Goal: Task Accomplishment & Management: Use online tool/utility

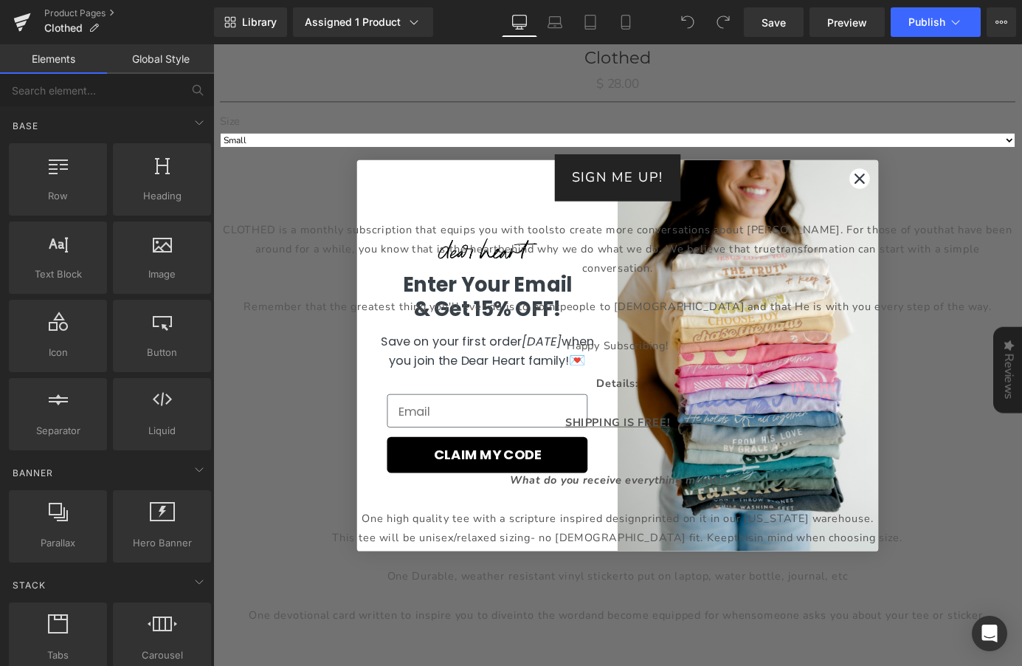
scroll to position [2246, 0]
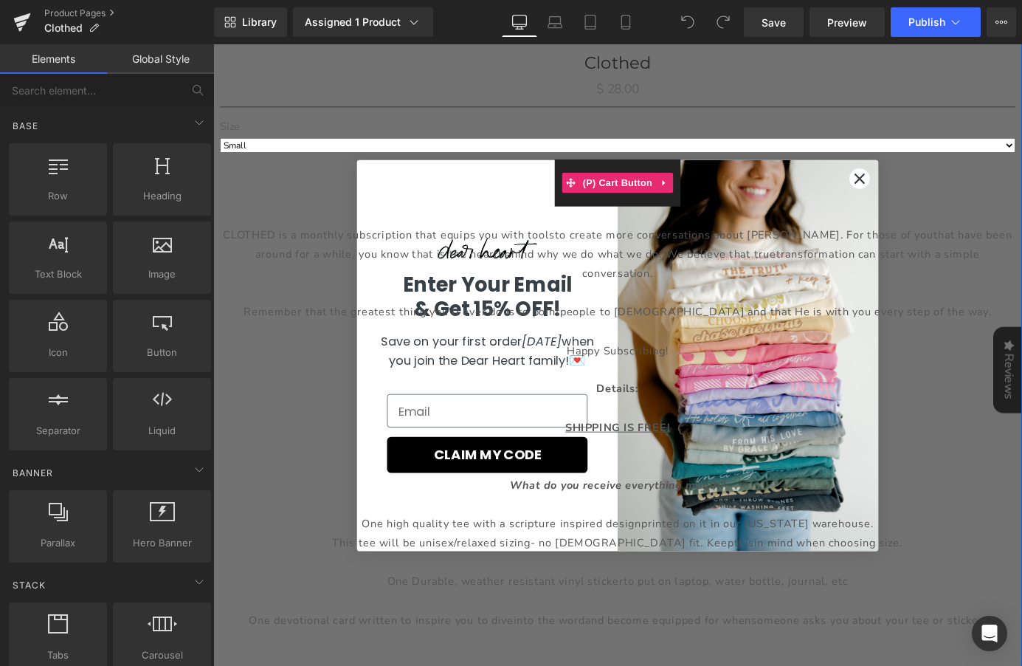
click at [933, 197] on div "SIGN ME UP!" at bounding box center [660, 197] width 878 height 52
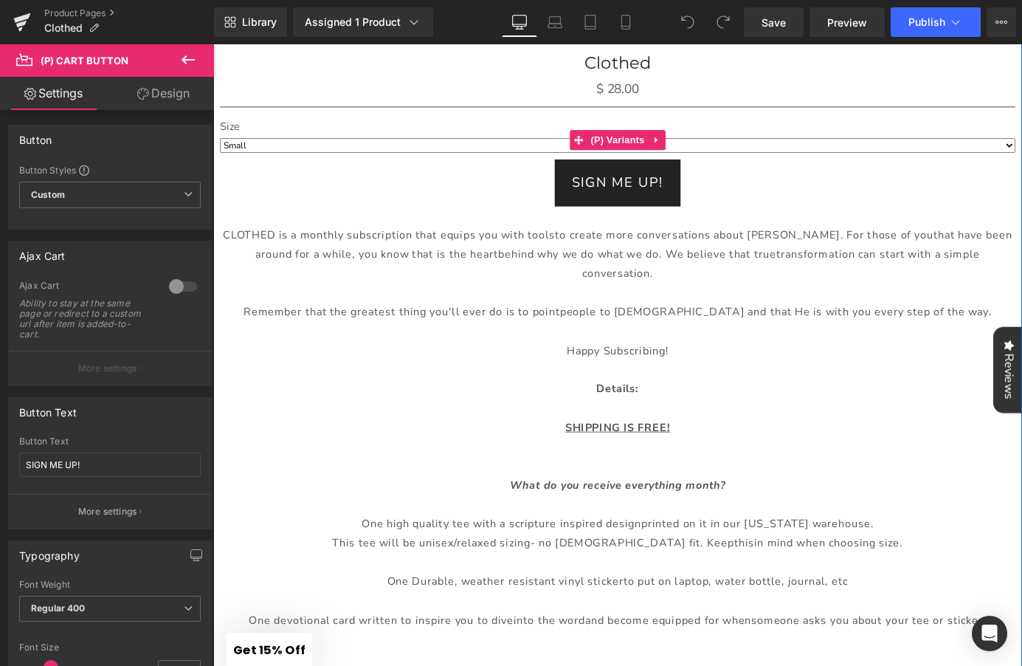
click at [743, 152] on select "Small Medium Large XL 2XL" at bounding box center [660, 156] width 878 height 16
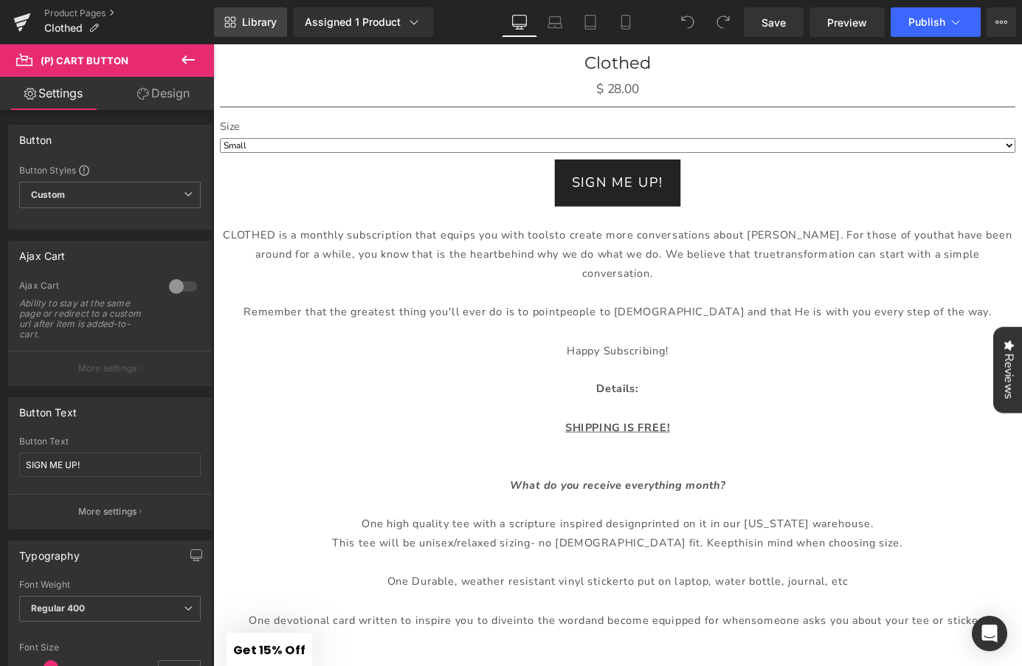
click at [250, 25] on span "Library" at bounding box center [259, 21] width 35 height 13
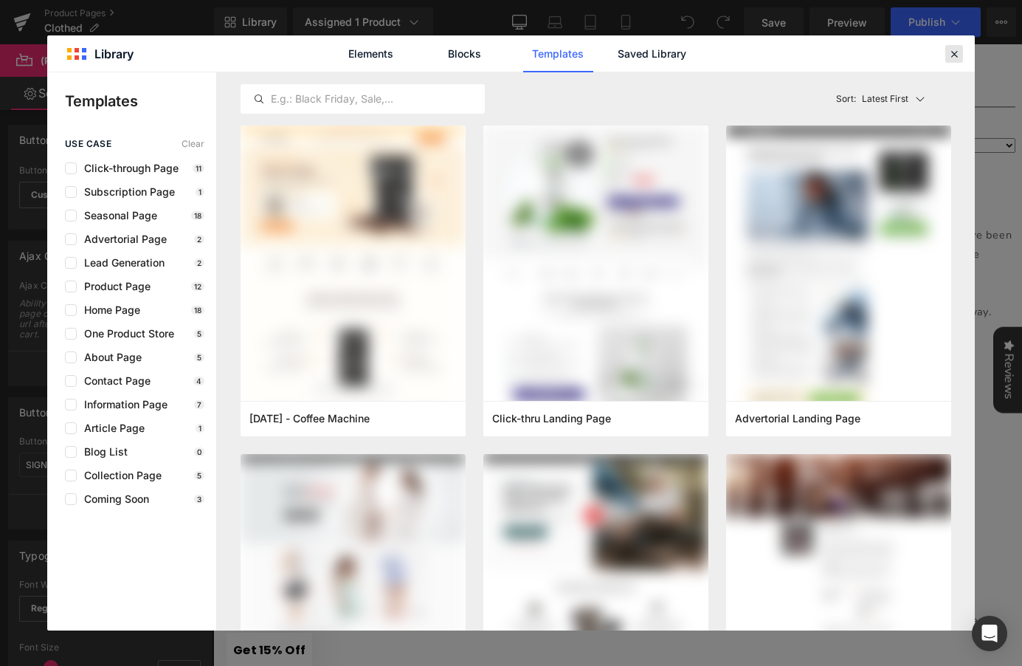
click at [953, 61] on div at bounding box center [954, 54] width 18 height 18
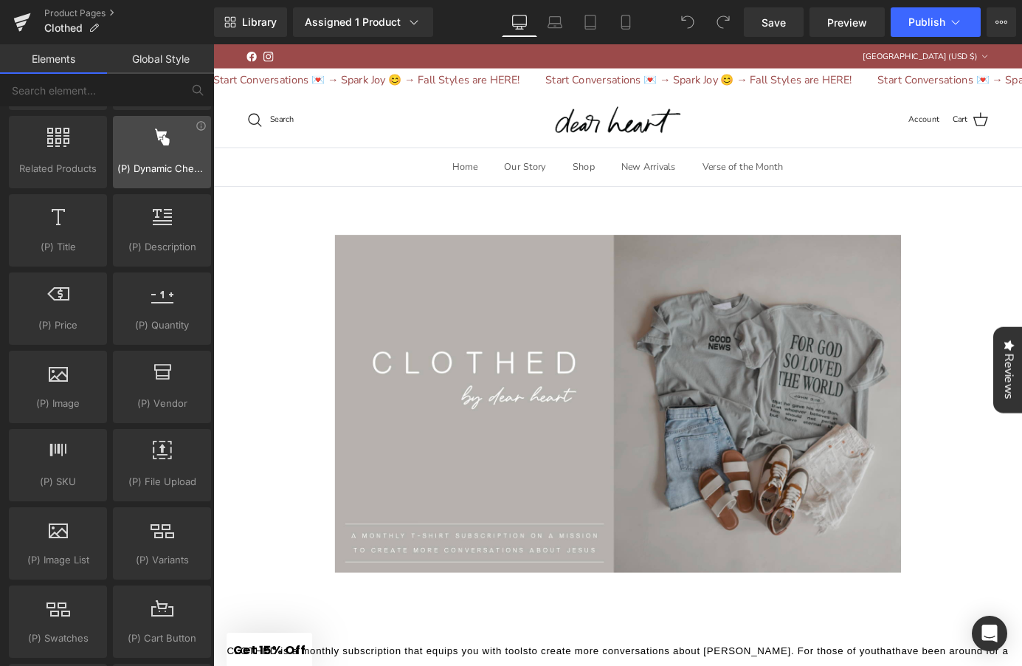
scroll to position [1361, 0]
